Goal: Information Seeking & Learning: Compare options

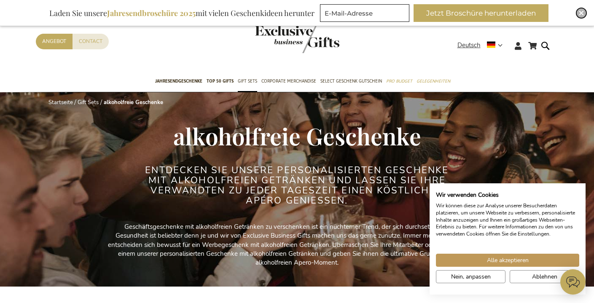
click at [579, 13] on img "Close" at bounding box center [581, 13] width 5 height 5
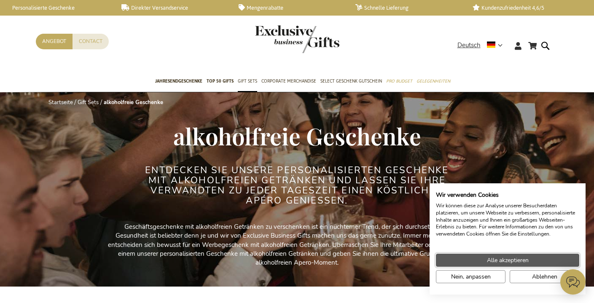
click at [514, 256] on span "Alle akzeptieren" at bounding box center [508, 260] width 42 height 9
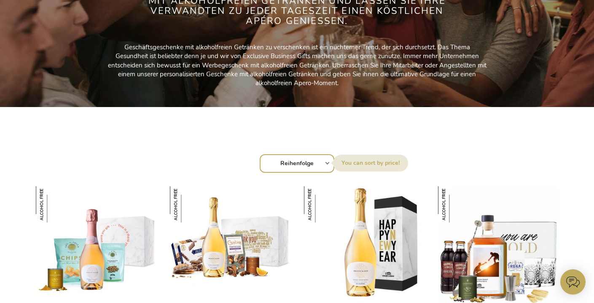
scroll to position [232, 0]
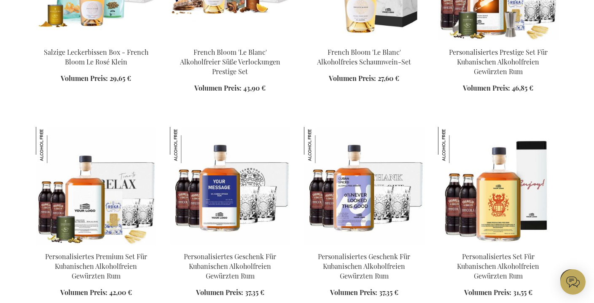
scroll to position [258, 0]
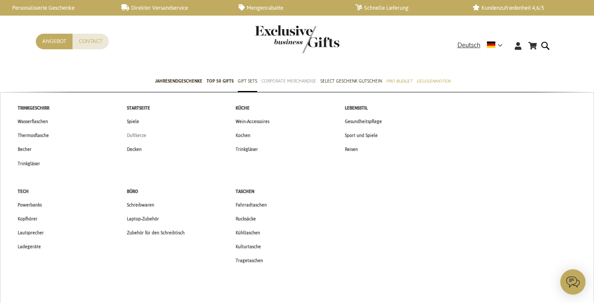
click at [134, 134] on span "Duftkerze" at bounding box center [136, 135] width 19 height 9
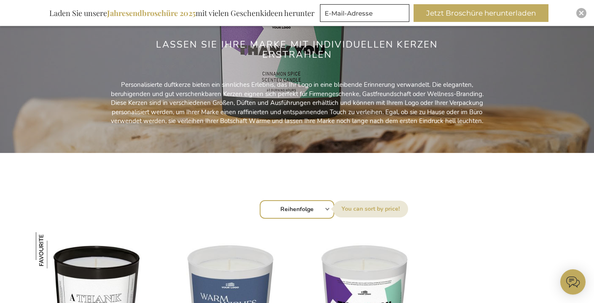
scroll to position [45, 0]
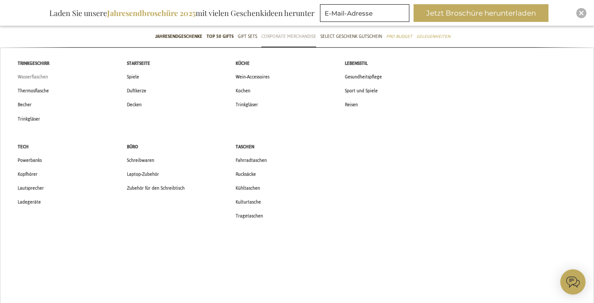
click at [25, 79] on span "Wasserflaschen" at bounding box center [33, 77] width 30 height 9
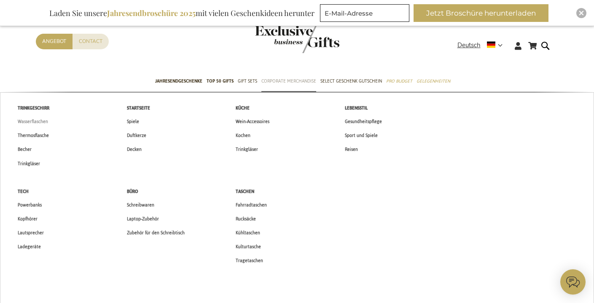
click at [32, 125] on span "Wasserflaschen" at bounding box center [33, 121] width 30 height 9
click at [40, 134] on span "Thermosflasche" at bounding box center [33, 135] width 31 height 9
click at [23, 164] on span "Trinkgläser" at bounding box center [29, 163] width 22 height 9
